Goal: Task Accomplishment & Management: Complete application form

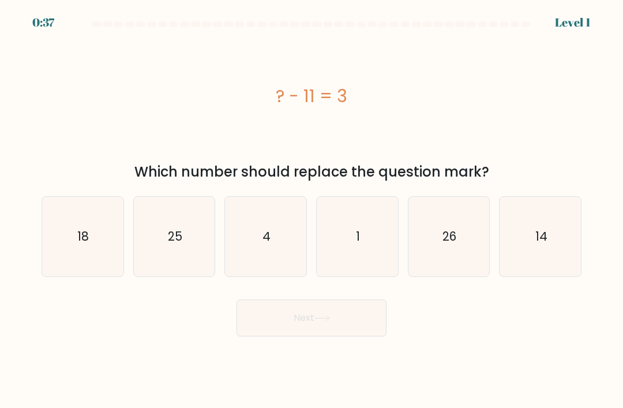
click at [524, 261] on icon "14" at bounding box center [540, 237] width 80 height 80
click at [312, 210] on input "f. 14" at bounding box center [311, 207] width 1 height 6
radio input "true"
click at [351, 333] on button "Next" at bounding box center [311, 317] width 150 height 37
click at [349, 327] on button "Next" at bounding box center [311, 317] width 150 height 37
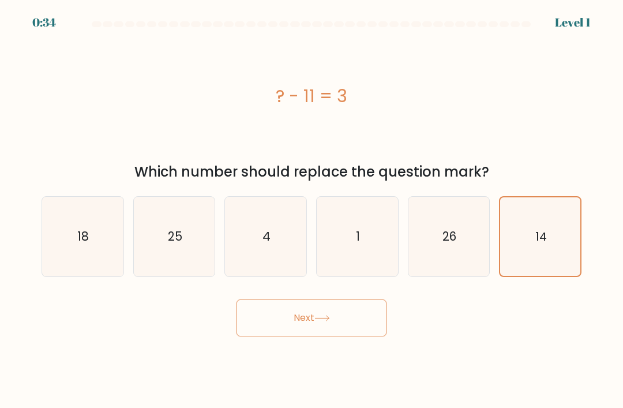
click at [321, 334] on button "Next" at bounding box center [311, 317] width 150 height 37
click at [320, 334] on button "Next" at bounding box center [311, 317] width 150 height 37
click at [327, 321] on icon at bounding box center [322, 318] width 16 height 6
click at [333, 334] on button "Next" at bounding box center [311, 317] width 150 height 37
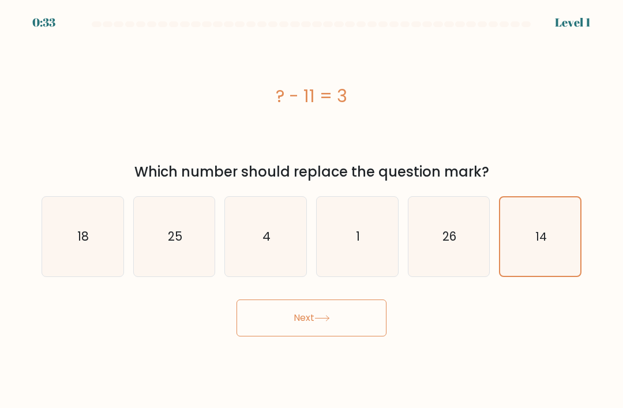
click at [333, 334] on button "Next" at bounding box center [311, 317] width 150 height 37
click at [335, 321] on button "Next" at bounding box center [311, 317] width 150 height 37
click at [334, 321] on button "Next" at bounding box center [311, 317] width 150 height 37
click at [331, 319] on button "Next" at bounding box center [311, 317] width 150 height 37
click at [322, 324] on button "Next" at bounding box center [311, 317] width 150 height 37
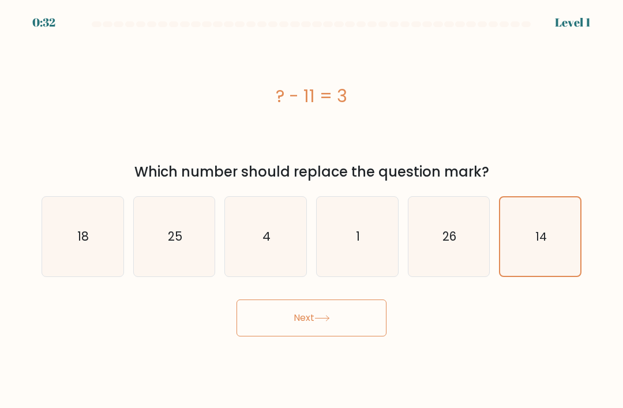
click at [322, 324] on button "Next" at bounding box center [311, 317] width 150 height 37
click at [322, 333] on button "Next" at bounding box center [311, 317] width 150 height 37
click at [321, 333] on button "Next" at bounding box center [311, 317] width 150 height 37
